Goal: Check status

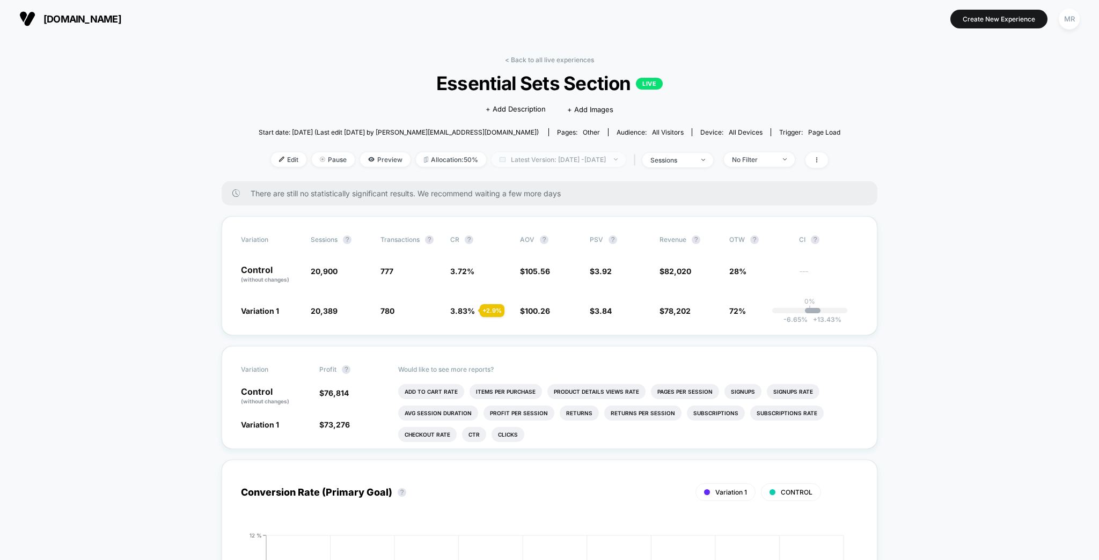
click at [554, 152] on span "Latest Version: Aug 3, 2025 - Aug 12, 2025" at bounding box center [558, 159] width 134 height 14
select select "*"
select select "****"
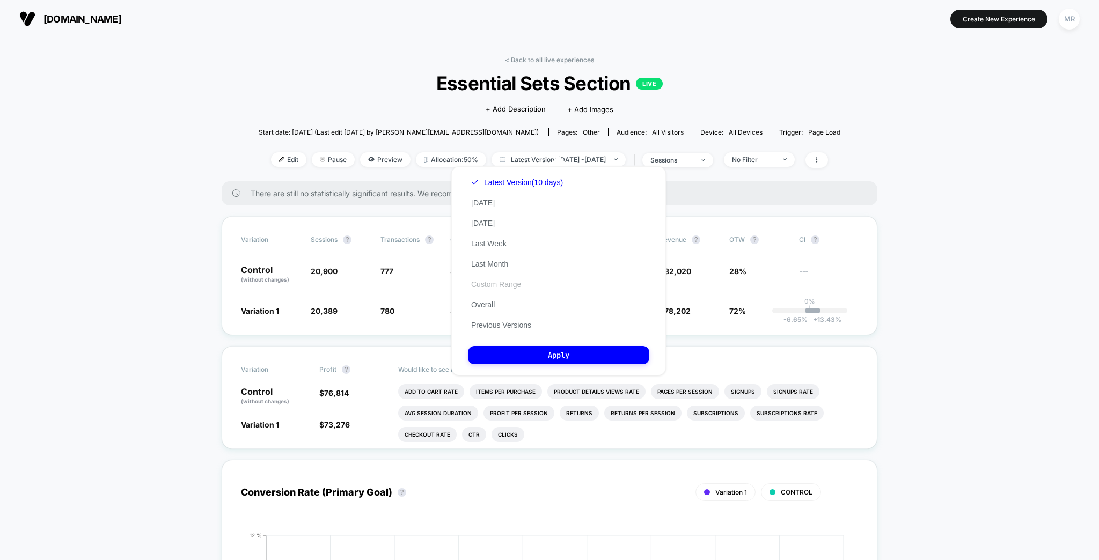
click at [491, 286] on button "Custom Range" at bounding box center [496, 284] width 56 height 10
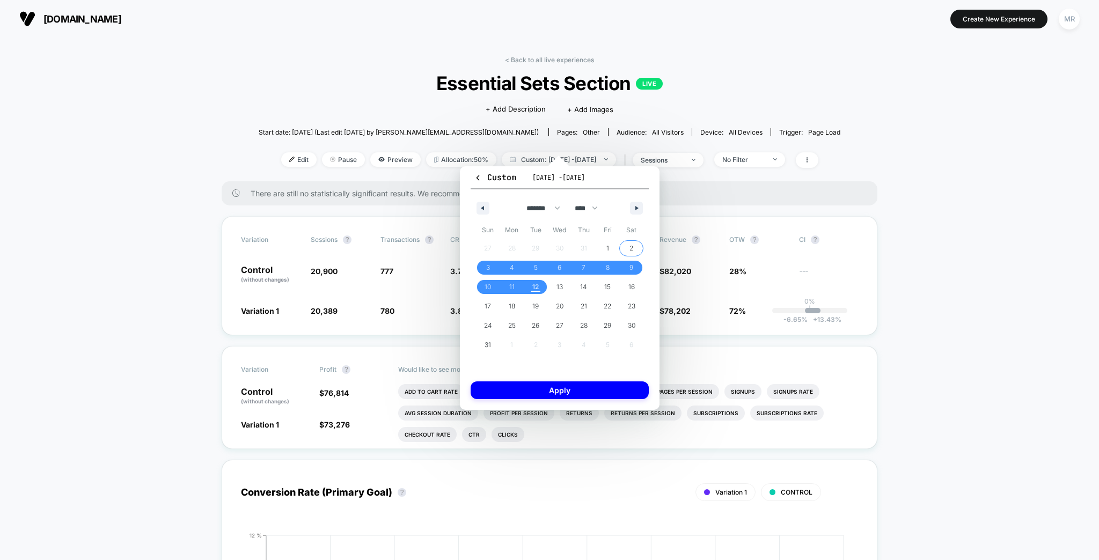
click at [634, 247] on span "2" at bounding box center [631, 248] width 24 height 14
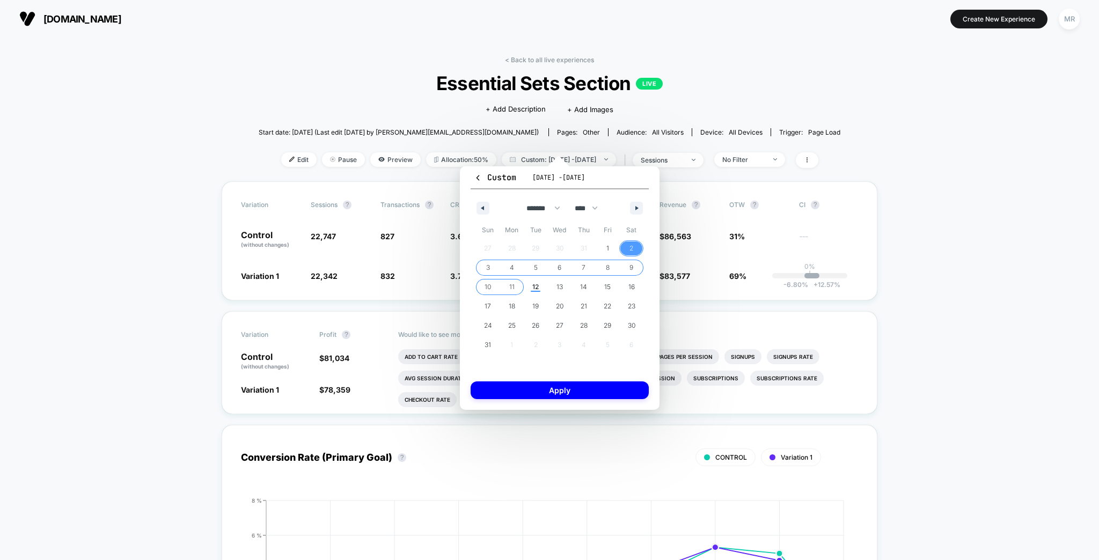
click at [512, 286] on span "11" at bounding box center [511, 286] width 5 height 19
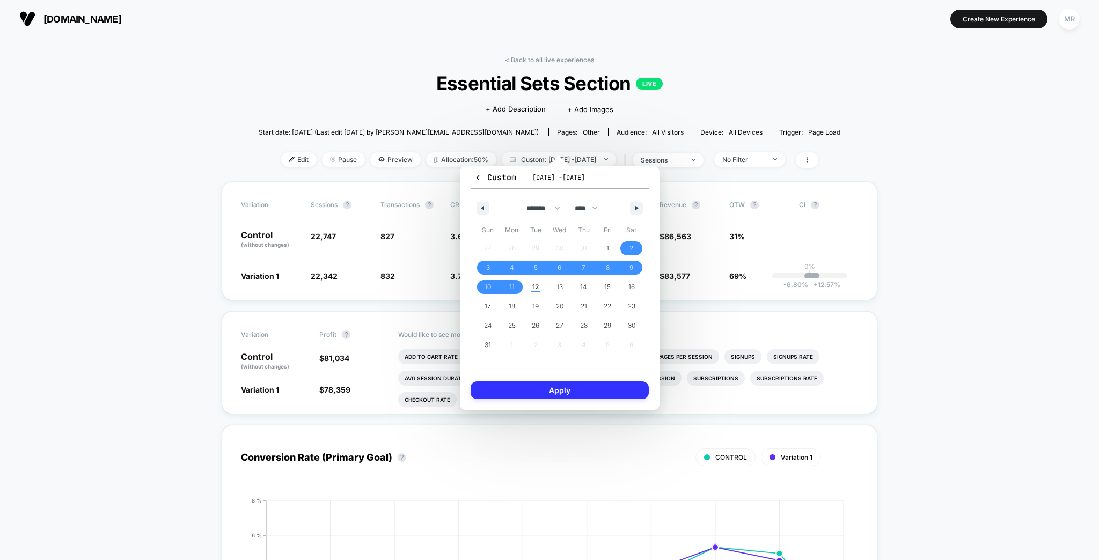
click at [576, 385] on button "Apply" at bounding box center [559, 390] width 178 height 18
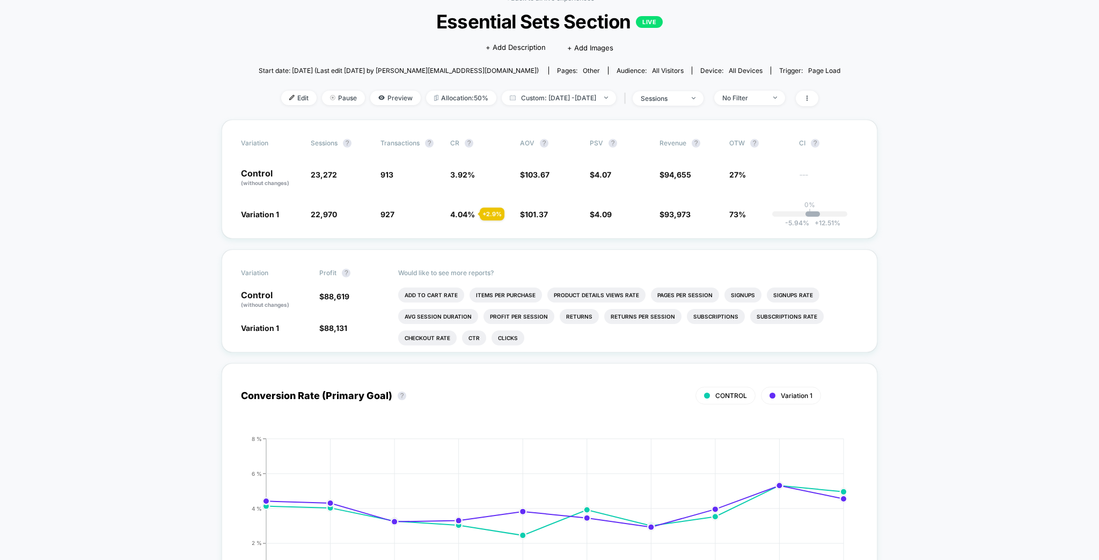
scroll to position [43, 0]
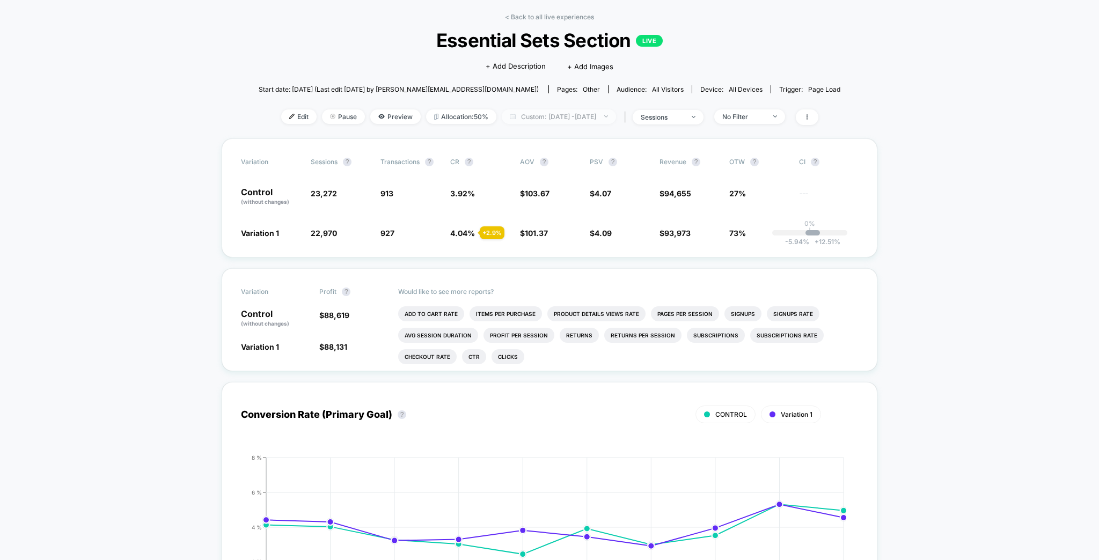
click at [546, 109] on span "Custom: Aug 2, 2025 - Aug 11, 2025" at bounding box center [559, 116] width 114 height 14
select select "*"
select select "****"
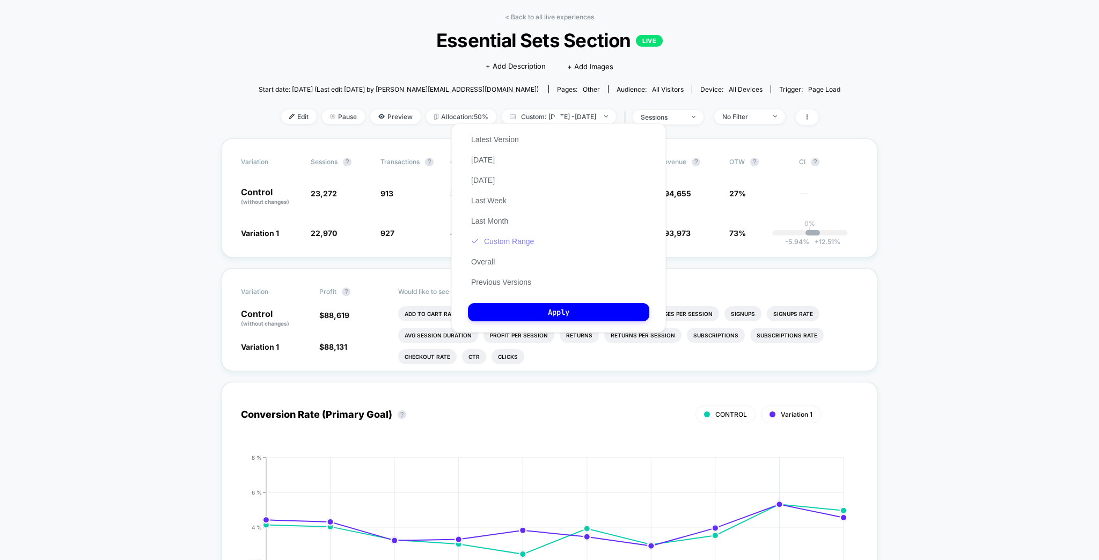
click at [500, 245] on button "Custom Range" at bounding box center [502, 242] width 69 height 10
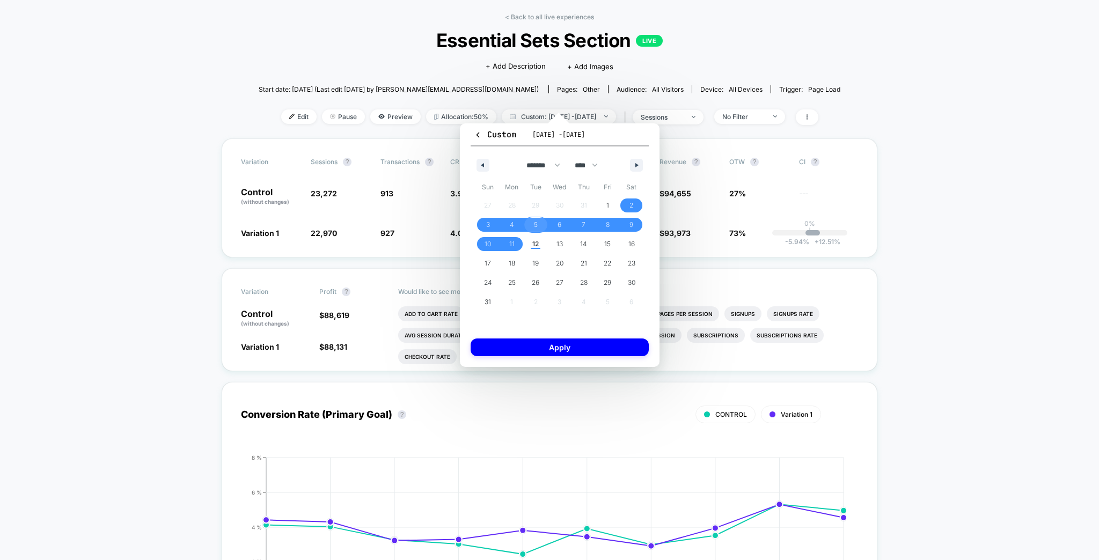
click at [539, 224] on span "5" at bounding box center [536, 225] width 24 height 14
click at [510, 243] on span "11" at bounding box center [511, 243] width 5 height 19
click at [569, 340] on button "Apply" at bounding box center [559, 347] width 178 height 18
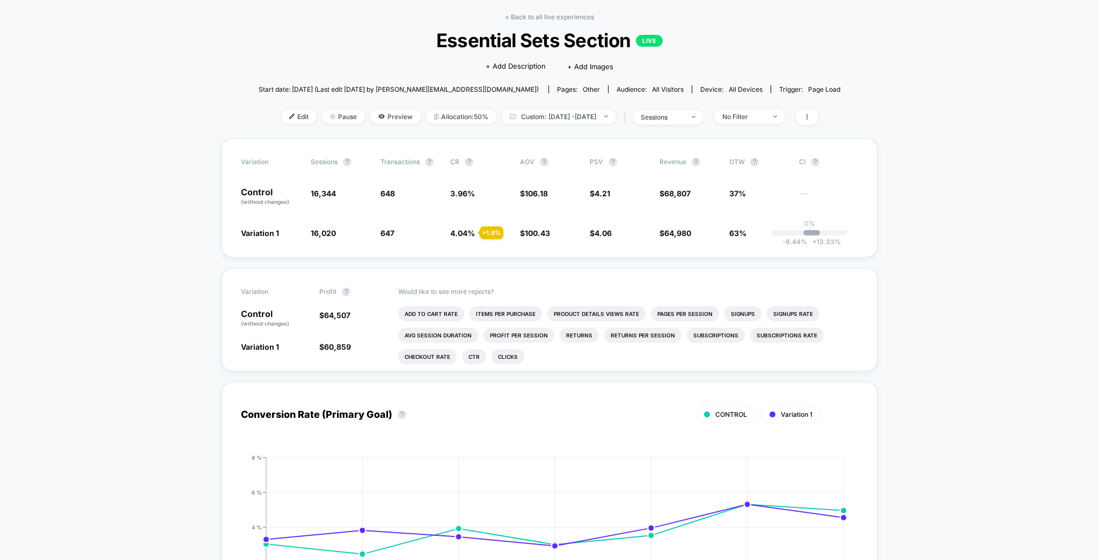
click at [566, 109] on span "Custom: Aug 5, 2025 - Aug 11, 2025" at bounding box center [559, 116] width 114 height 14
select select "*"
select select "****"
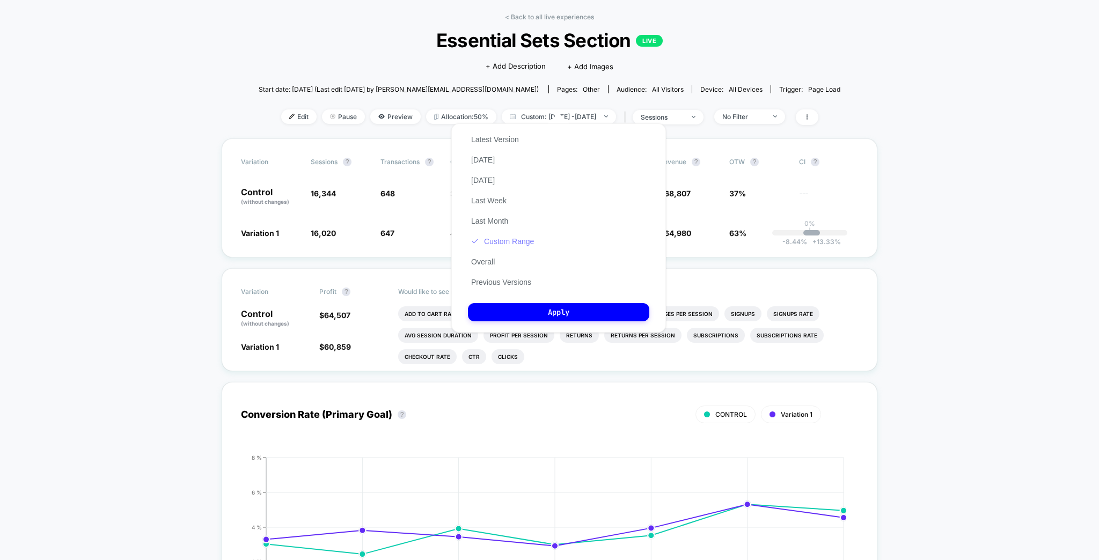
click at [513, 244] on button "Custom Range" at bounding box center [502, 242] width 69 height 10
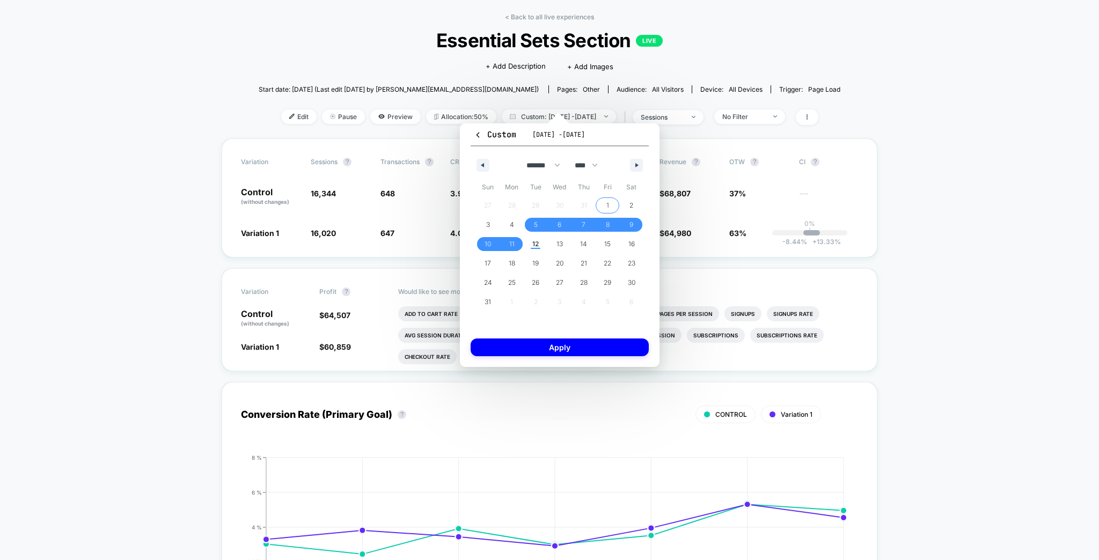
click at [605, 201] on span "1" at bounding box center [607, 205] width 24 height 14
click at [514, 245] on span "11" at bounding box center [512, 244] width 24 height 14
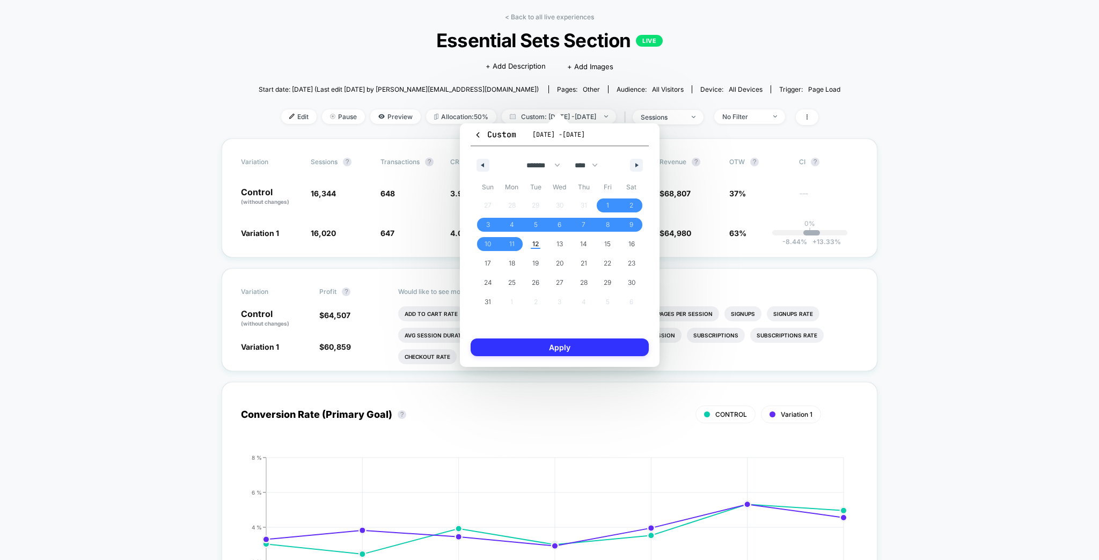
click at [560, 342] on button "Apply" at bounding box center [559, 347] width 178 height 18
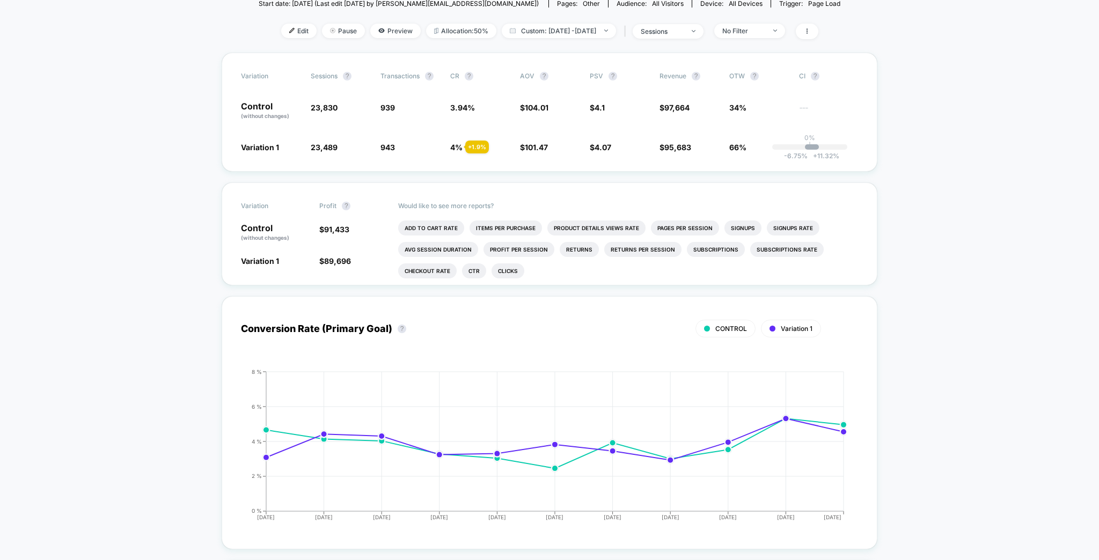
scroll to position [43, 0]
